Goal: Task Accomplishment & Management: Manage account settings

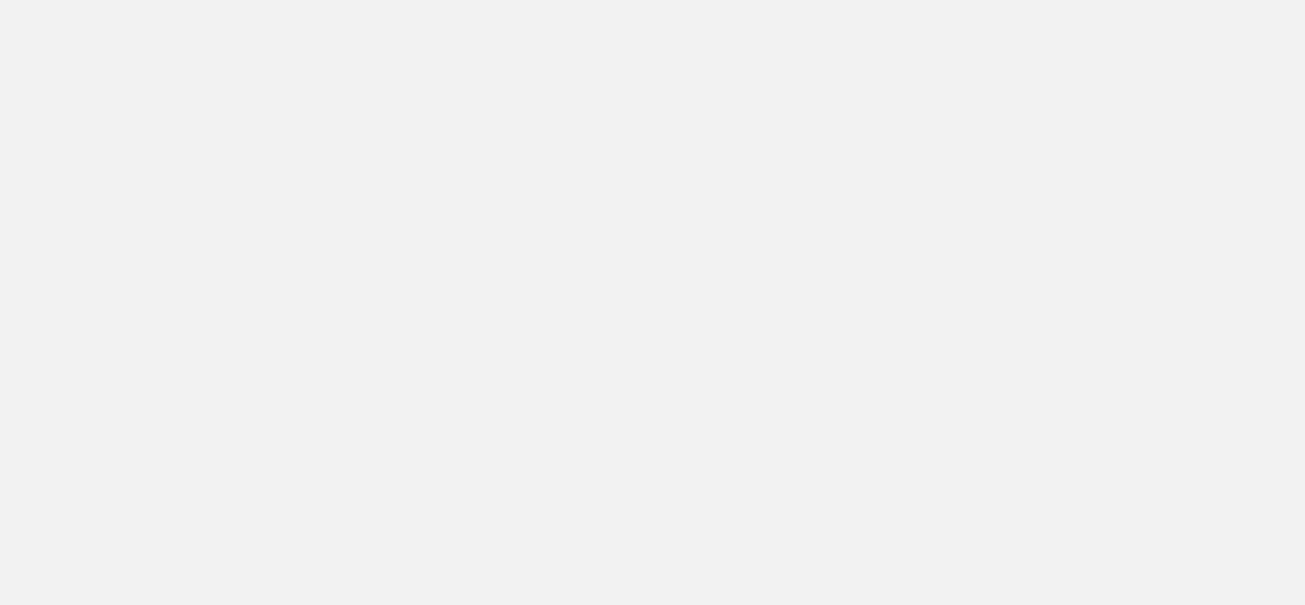
click at [476, 33] on app-root at bounding box center [652, 302] width 1305 height 605
click at [596, 323] on app-root at bounding box center [652, 302] width 1305 height 605
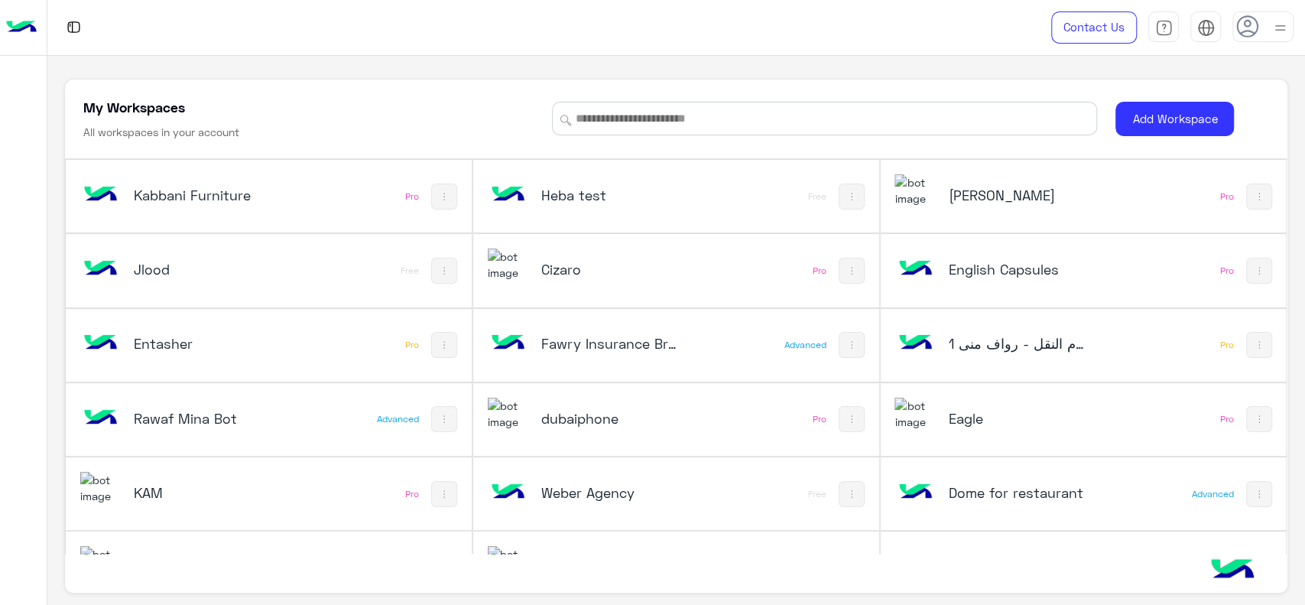
click at [1271, 184] on div "[PERSON_NAME] Sallab Pro" at bounding box center [1084, 196] width 406 height 73
click at [984, 265] on h5 "English Capsules" at bounding box center [1016, 269] width 136 height 18
click at [948, 263] on h5 "English Capsules" at bounding box center [1016, 269] width 136 height 18
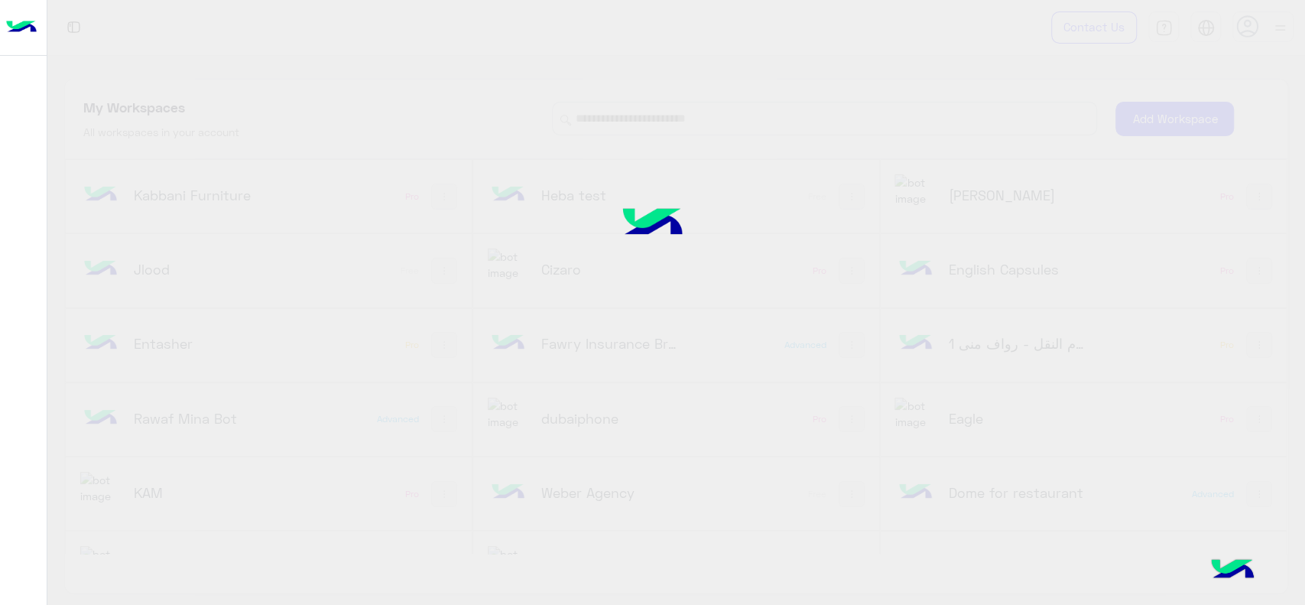
click at [1191, 273] on div at bounding box center [652, 302] width 1305 height 605
click at [1059, 260] on div at bounding box center [652, 302] width 1305 height 605
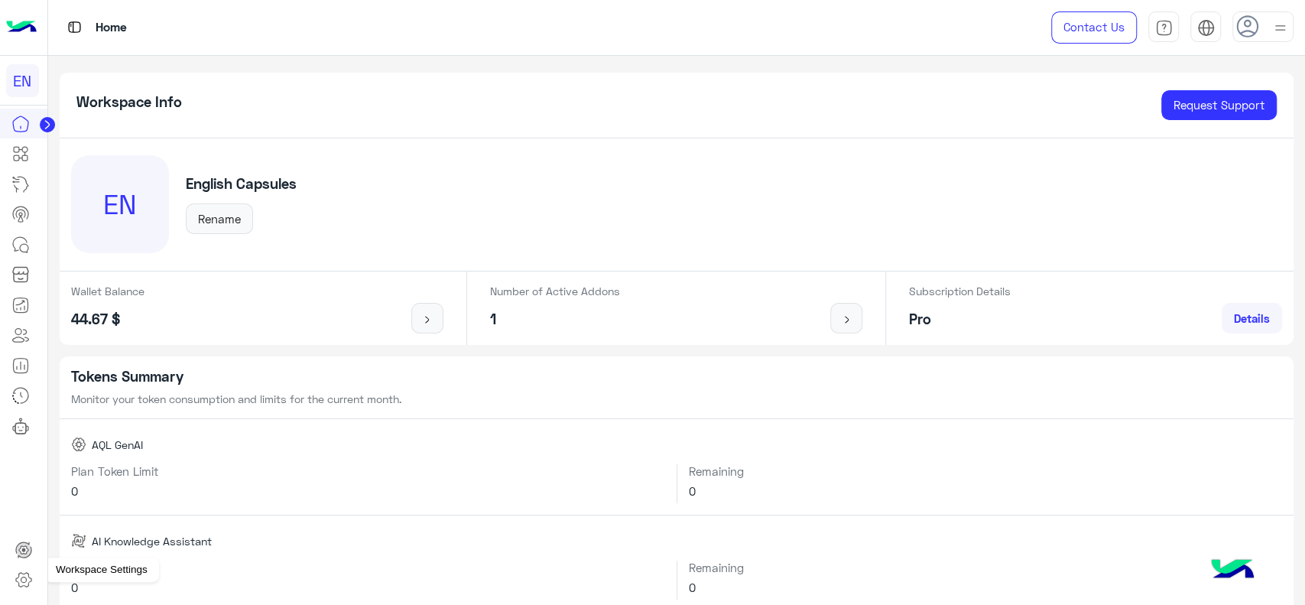
click at [21, 585] on icon at bounding box center [24, 579] width 18 height 18
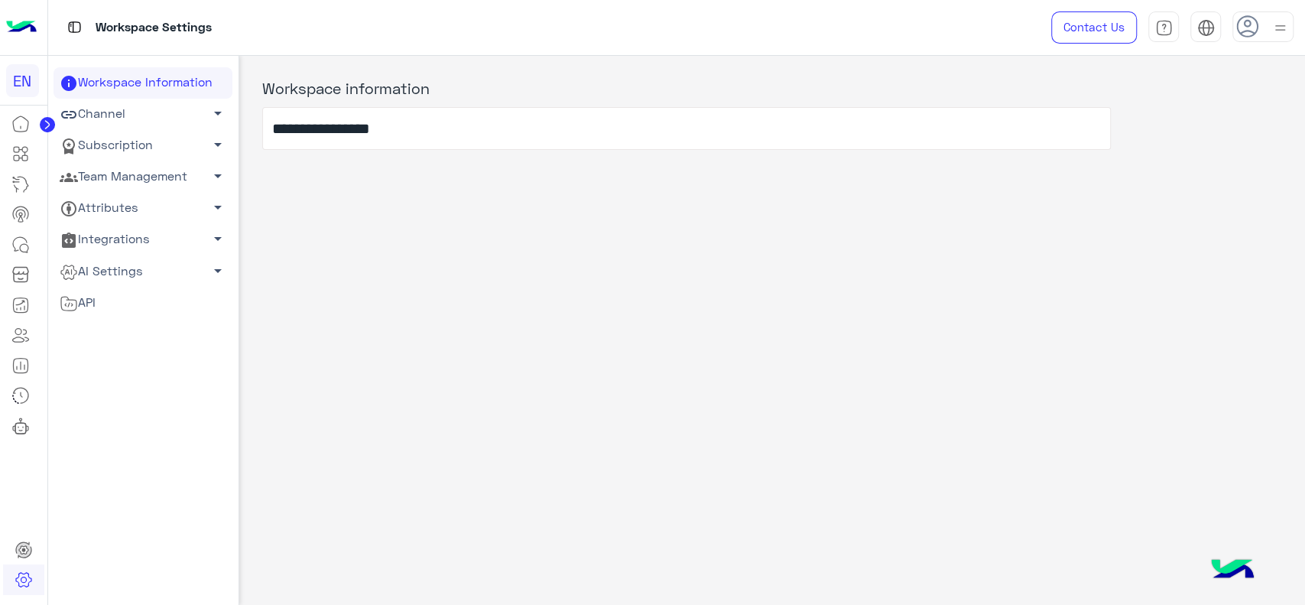
click at [116, 184] on link "Team Management arrow_drop_down" at bounding box center [143, 176] width 179 height 31
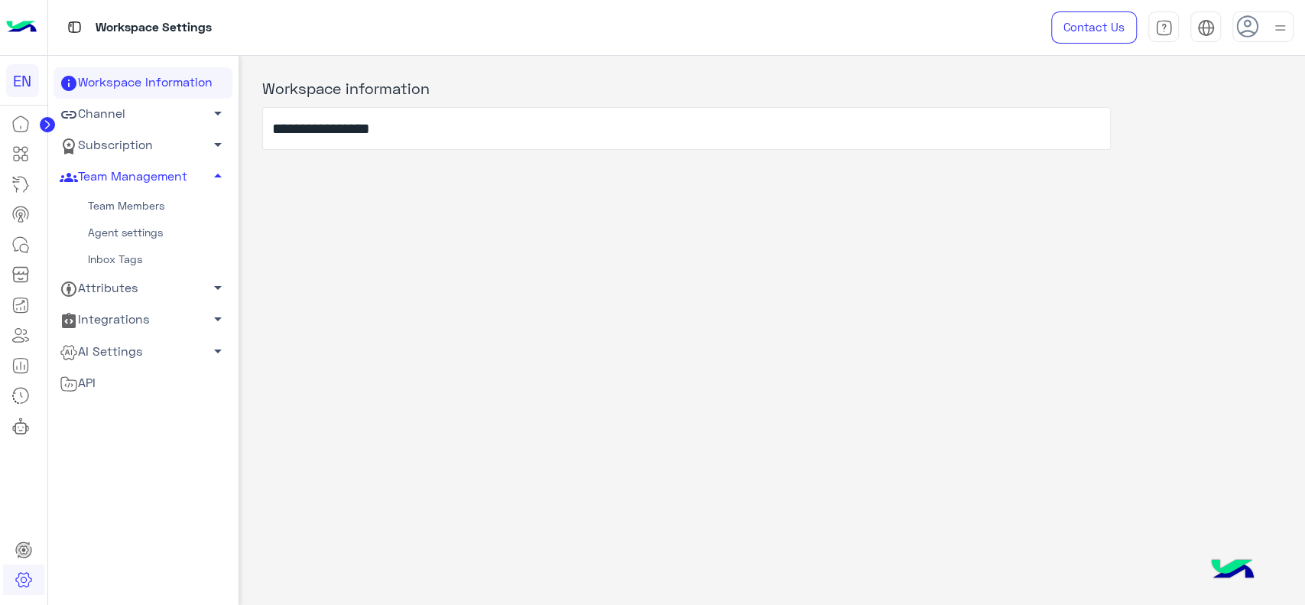
click at [110, 212] on link "Team Members" at bounding box center [143, 206] width 179 height 27
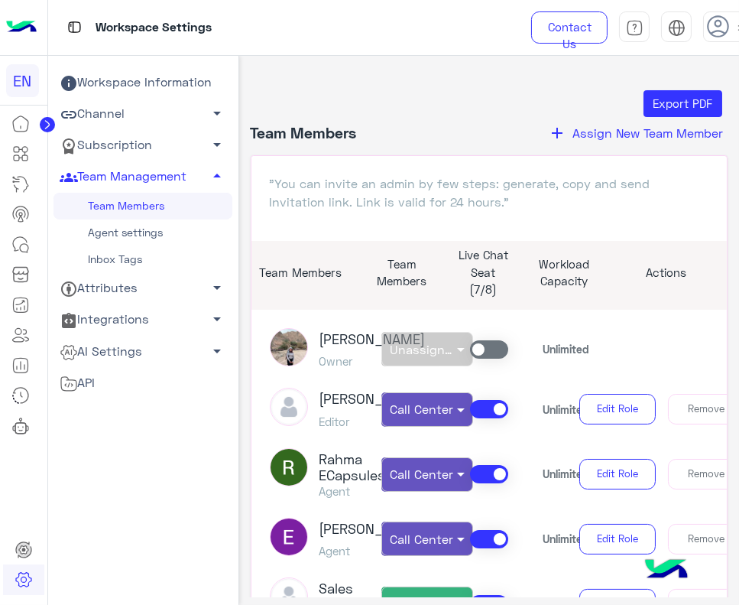
click at [138, 225] on link "Agent settings" at bounding box center [143, 232] width 179 height 27
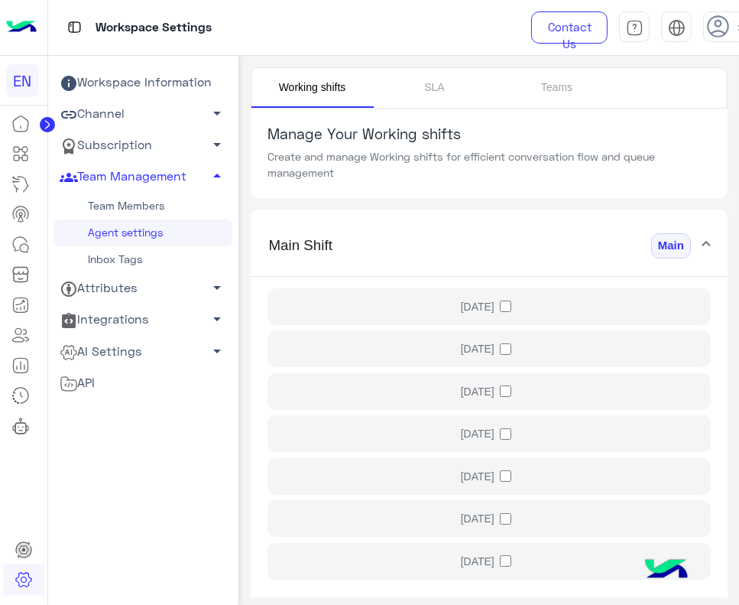
click at [183, 211] on link "Team Members" at bounding box center [143, 206] width 179 height 27
